Goal: Task Accomplishment & Management: Manage account settings

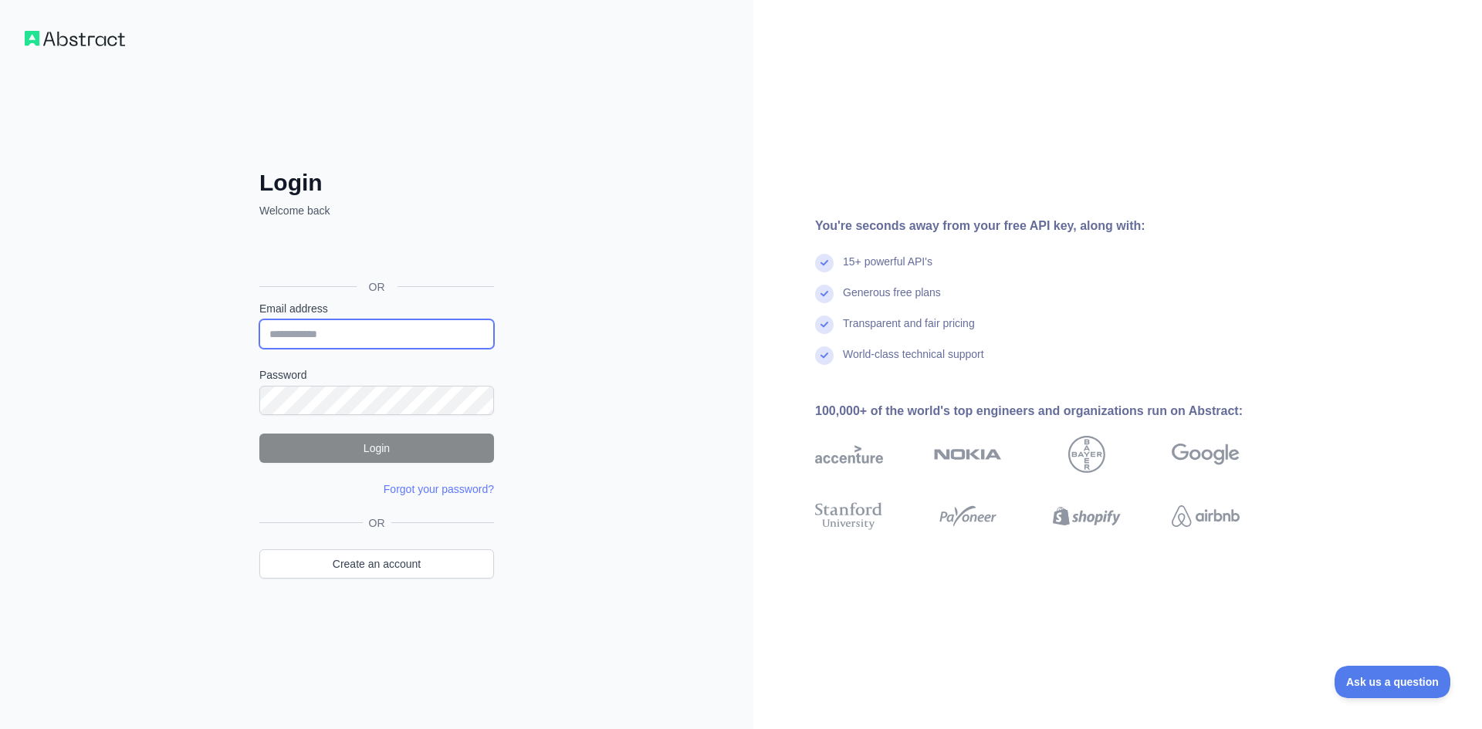
type input "**********"
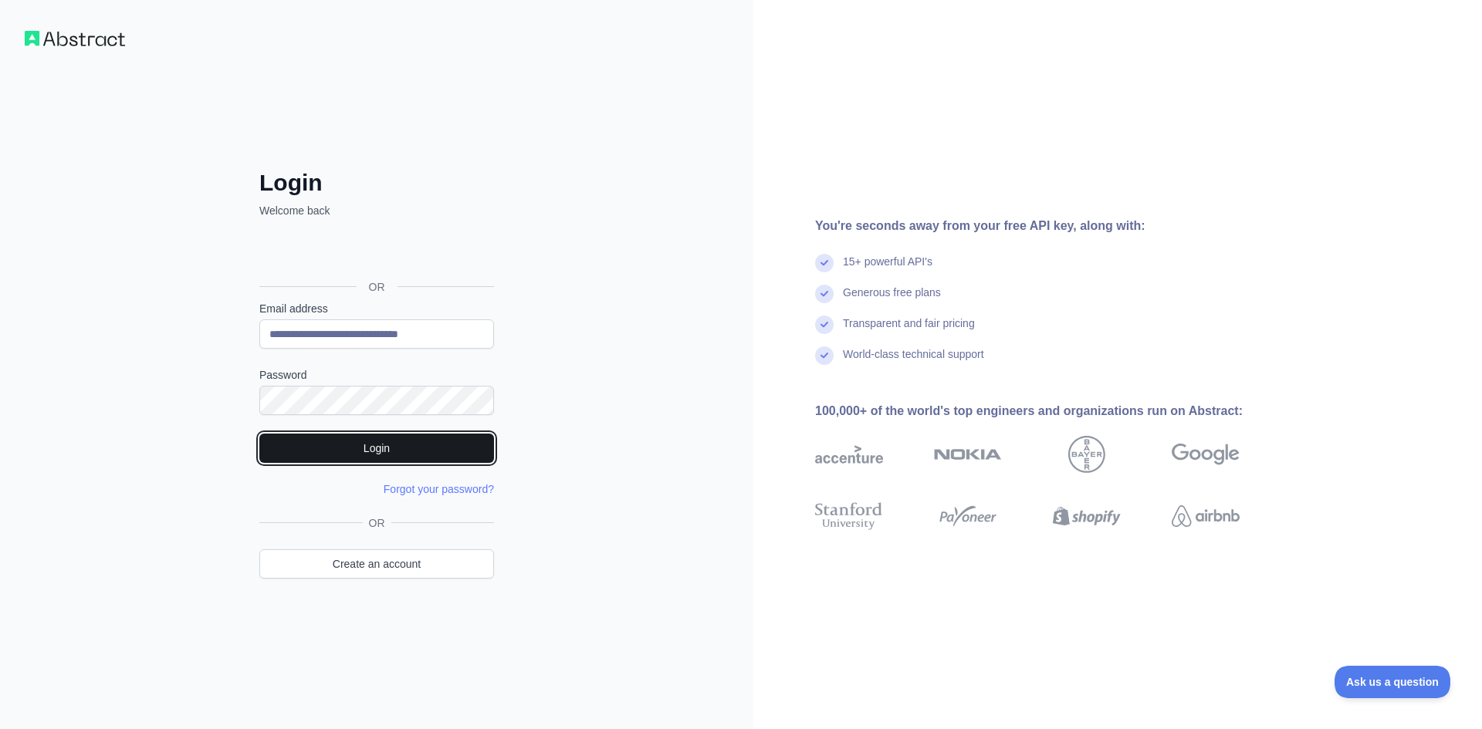
click at [391, 445] on button "Login" at bounding box center [376, 448] width 235 height 29
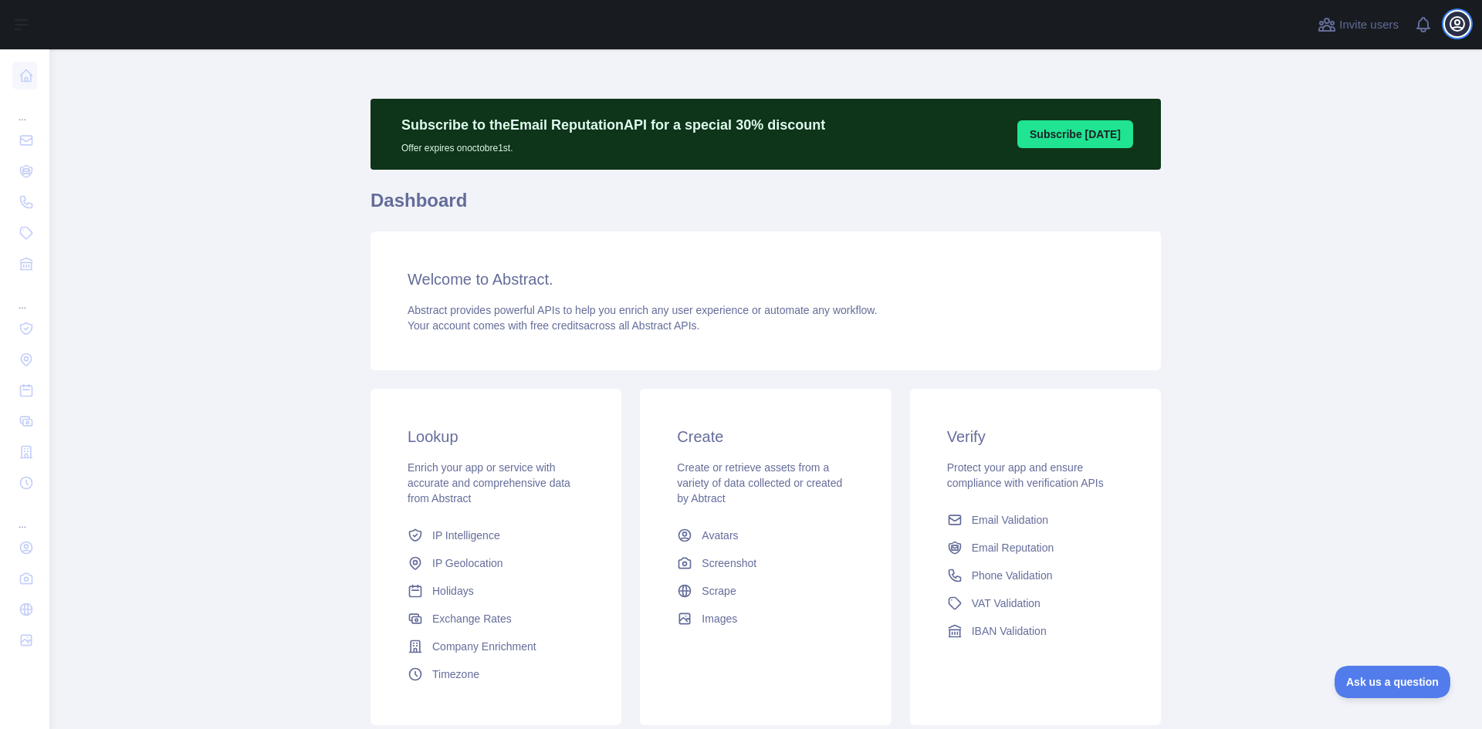
click at [1452, 21] on icon "button" at bounding box center [1457, 24] width 19 height 19
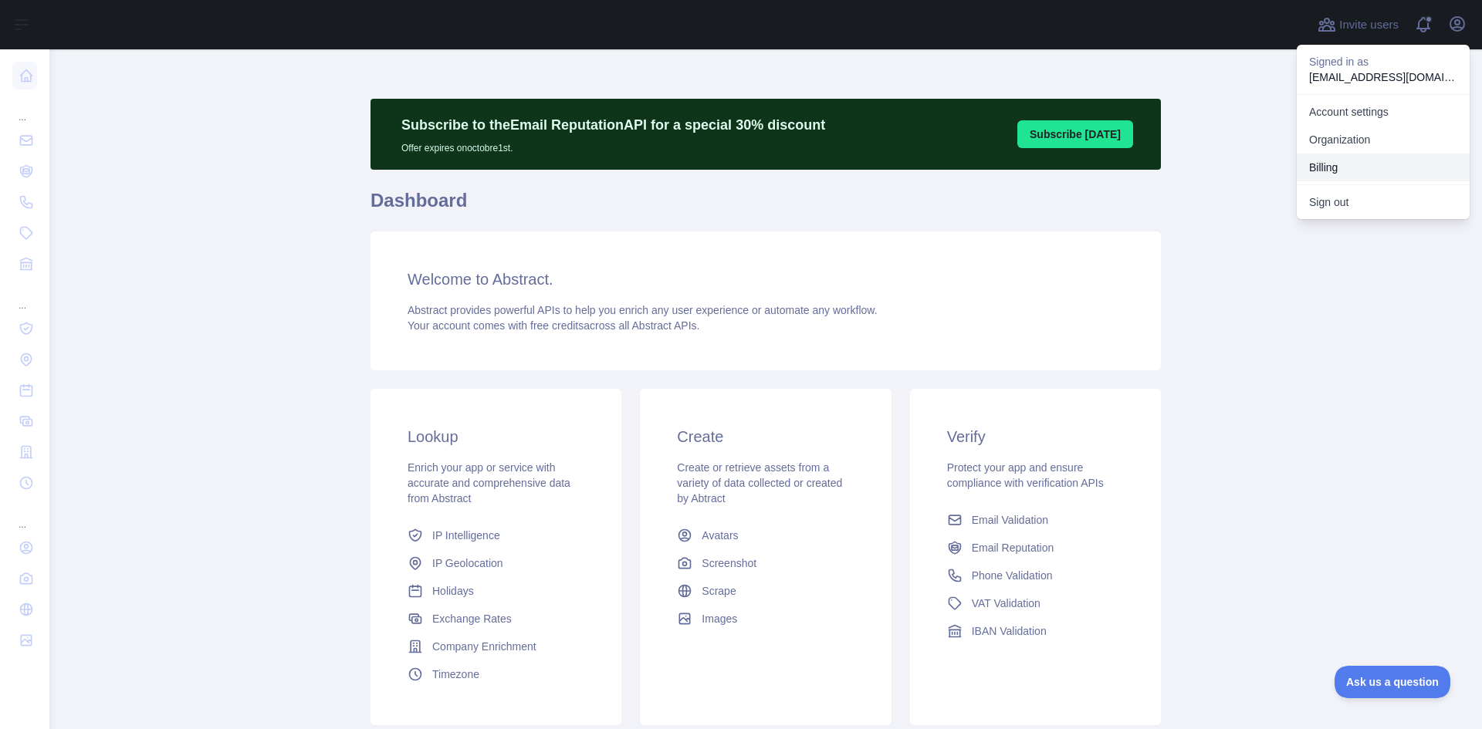
click at [1325, 167] on button "Billing" at bounding box center [1382, 168] width 173 height 28
